Goal: Task Accomplishment & Management: Use online tool/utility

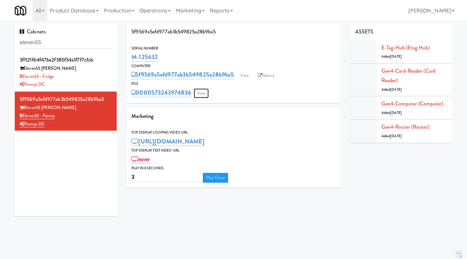
click at [200, 93] on link "View" at bounding box center [201, 93] width 15 height 10
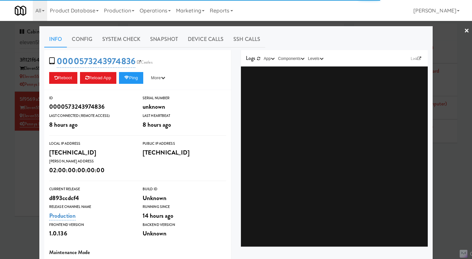
click at [294, 25] on div at bounding box center [236, 129] width 472 height 259
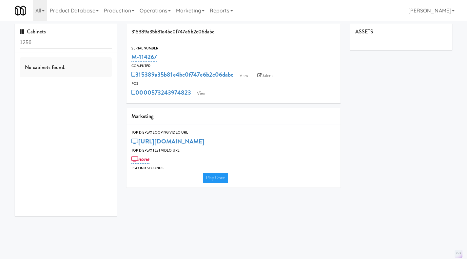
type input "3"
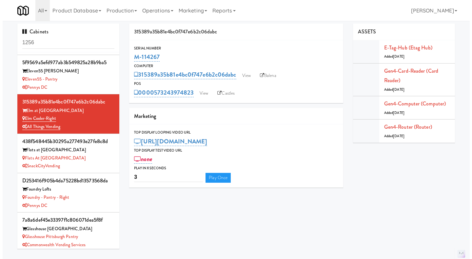
scroll to position [511, 0]
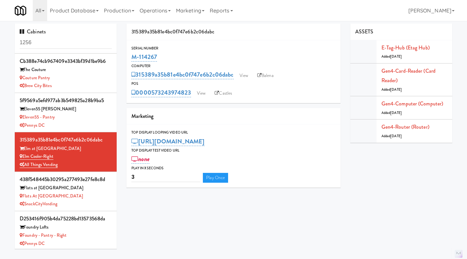
drag, startPoint x: 61, startPoint y: 159, endPoint x: 23, endPoint y: 158, distance: 38.0
click at [23, 158] on div "Elm Cooler-Right" at bounding box center [66, 157] width 92 height 8
copy link "Elm Cooler-Right"
drag, startPoint x: 192, startPoint y: 102, endPoint x: 152, endPoint y: 100, distance: 39.7
click at [152, 100] on div "Serial Number M-114267 Computer 315389a35b81e4bc0f747e6b2c06dabc View Balena PO…" at bounding box center [233, 71] width 214 height 63
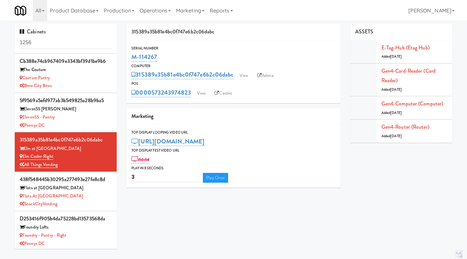
copy link "573243974823"
click at [201, 92] on link "View" at bounding box center [201, 93] width 15 height 10
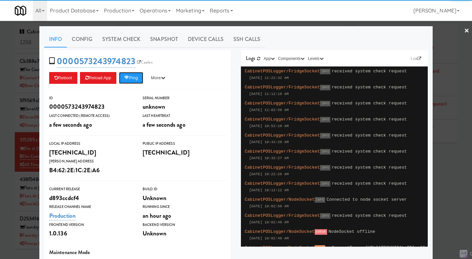
click at [131, 74] on button "Ping" at bounding box center [131, 78] width 24 height 12
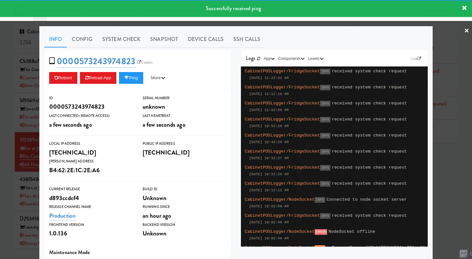
click at [112, 32] on link "System Check" at bounding box center [121, 39] width 48 height 16
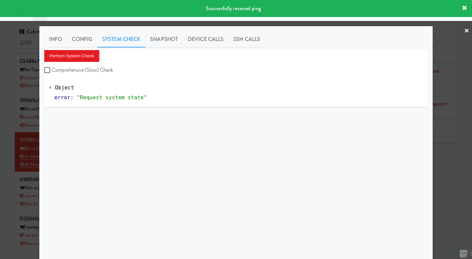
click at [86, 70] on label "Comprehensive (Slow) Check" at bounding box center [78, 70] width 69 height 10
click at [52, 70] on input "Comprehensive (Slow) Check" at bounding box center [48, 70] width 8 height 5
checkbox input "true"
click at [80, 58] on button "Perform System Check" at bounding box center [71, 56] width 55 height 12
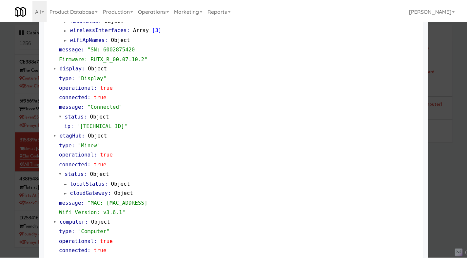
scroll to position [549, 0]
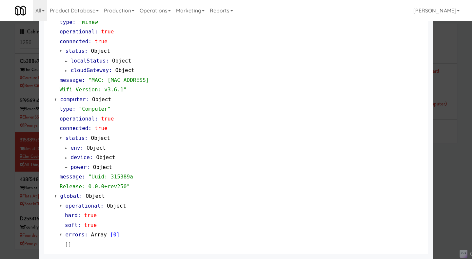
click at [445, 210] on div at bounding box center [236, 129] width 472 height 259
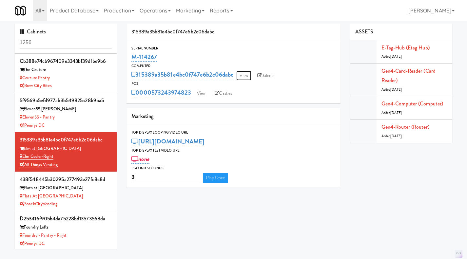
click at [240, 74] on link "View" at bounding box center [243, 76] width 15 height 10
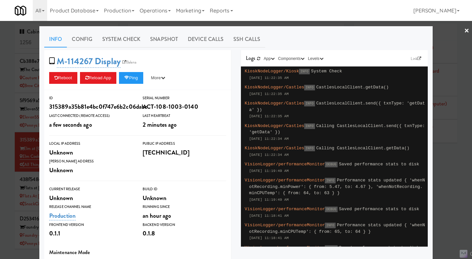
click at [441, 147] on div at bounding box center [236, 129] width 472 height 259
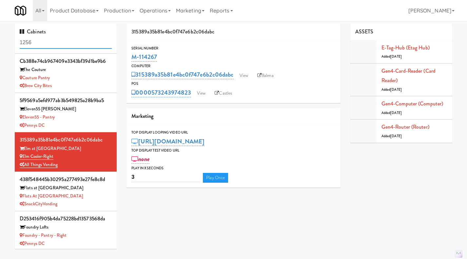
click at [50, 42] on input "1256" at bounding box center [66, 43] width 92 height 12
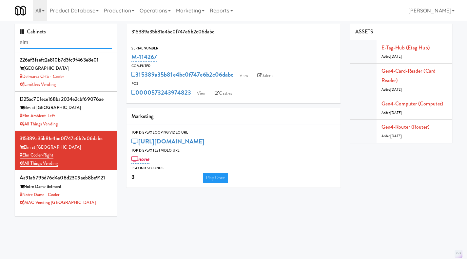
click at [66, 44] on input "elm" at bounding box center [66, 43] width 92 height 12
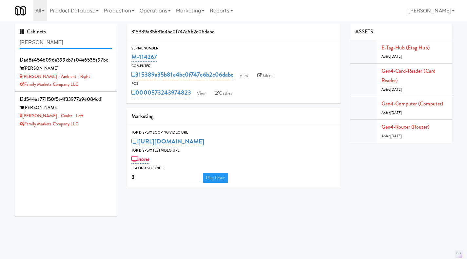
type input "[PERSON_NAME]"
click at [95, 72] on div "[PERSON_NAME]" at bounding box center [66, 69] width 92 height 8
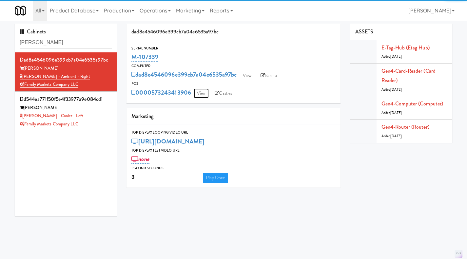
click at [199, 93] on link "View" at bounding box center [201, 93] width 15 height 10
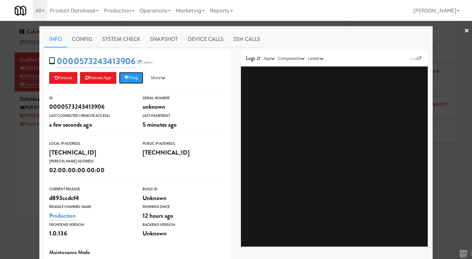
click at [133, 79] on button "Ping" at bounding box center [131, 78] width 24 height 12
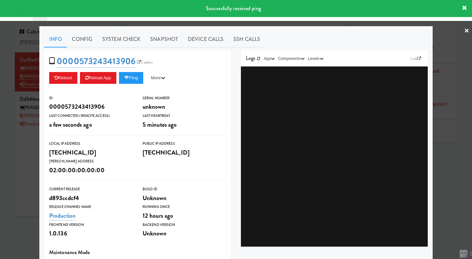
click at [448, 163] on div at bounding box center [236, 129] width 472 height 259
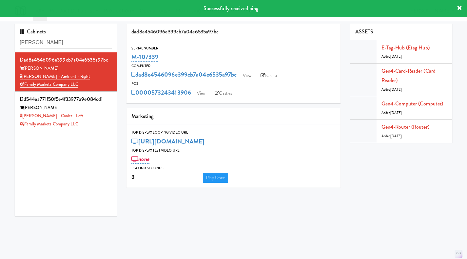
drag, startPoint x: 191, startPoint y: 102, endPoint x: 153, endPoint y: 101, distance: 37.7
click at [153, 101] on div "Serial Number M-107339 Computer dad8e4546096e399cb7a04e6535a97bc View Balena PO…" at bounding box center [233, 71] width 214 height 63
copy link "573243413906"
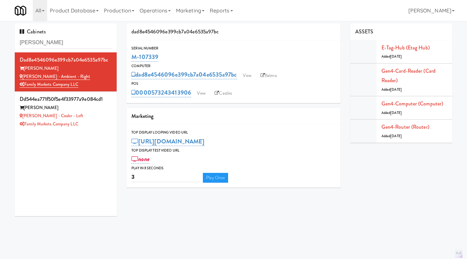
click at [162, 10] on link "Operations" at bounding box center [155, 10] width 36 height 21
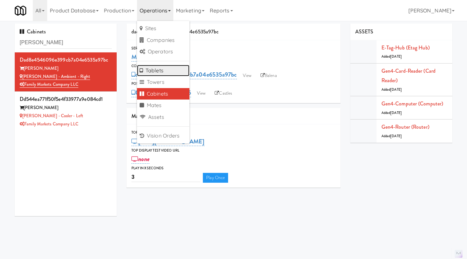
click at [161, 68] on link "Tablets" at bounding box center [163, 71] width 52 height 12
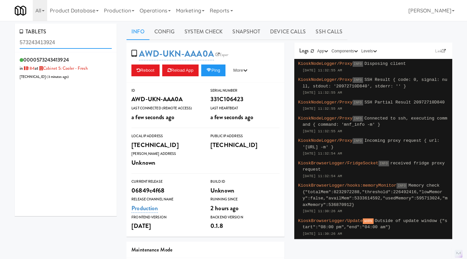
type input "573243413924"
click at [94, 79] on div "0000573243413924 in 184 at Cabinet 5: Cooler - Fresh [TECHNICAL_ID] ( 3 minutes…" at bounding box center [66, 68] width 92 height 26
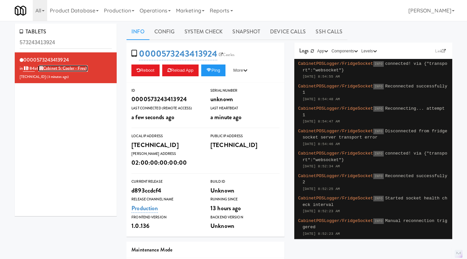
click at [66, 69] on link "Cabinet 5: Cooler - Fresh" at bounding box center [62, 68] width 49 height 7
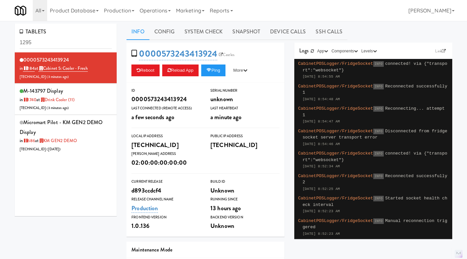
click at [33, 42] on input "1295" at bounding box center [66, 43] width 92 height 12
type input "573243413924"
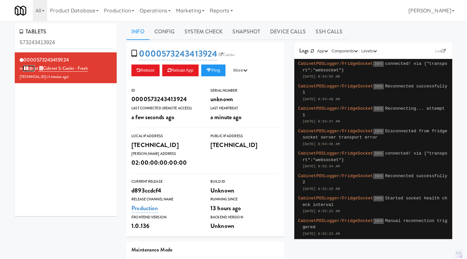
click at [31, 67] on link "184" at bounding box center [29, 68] width 12 height 7
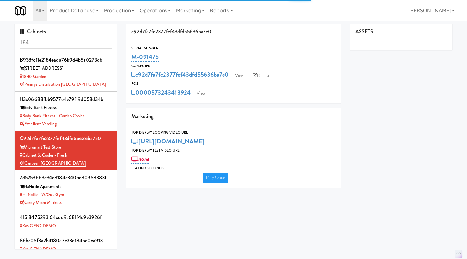
type input "3"
